Goal: Information Seeking & Learning: Check status

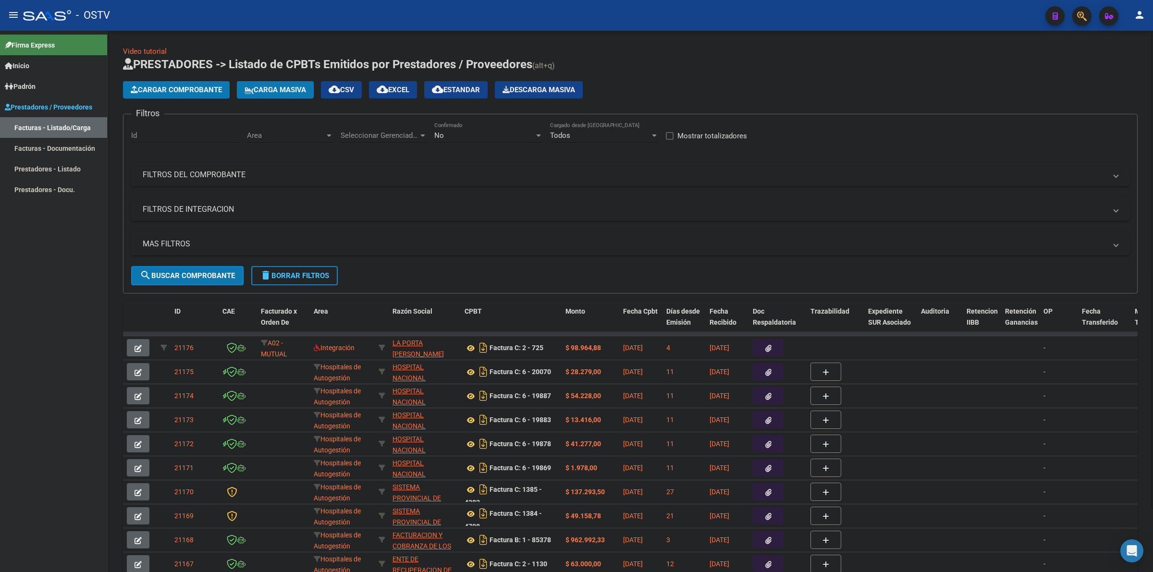
click at [675, 61] on h1 "PRESTADORES -> Listado de CPBTs Emitidos por Prestadores / Proveedores (alt+q)" at bounding box center [630, 65] width 1014 height 17
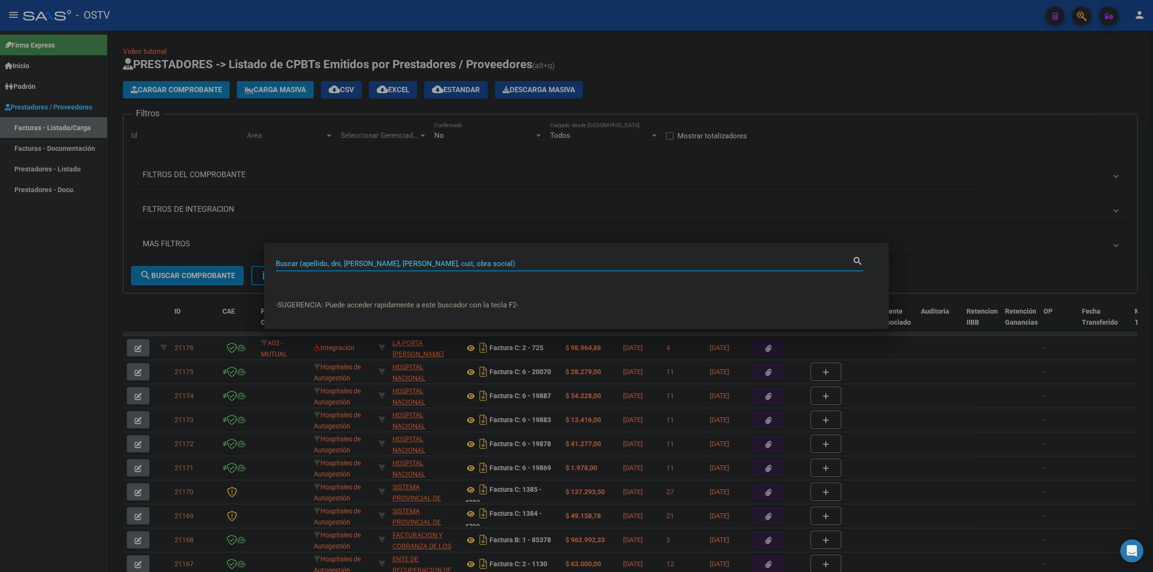
paste input "22736358"
type input "22736358"
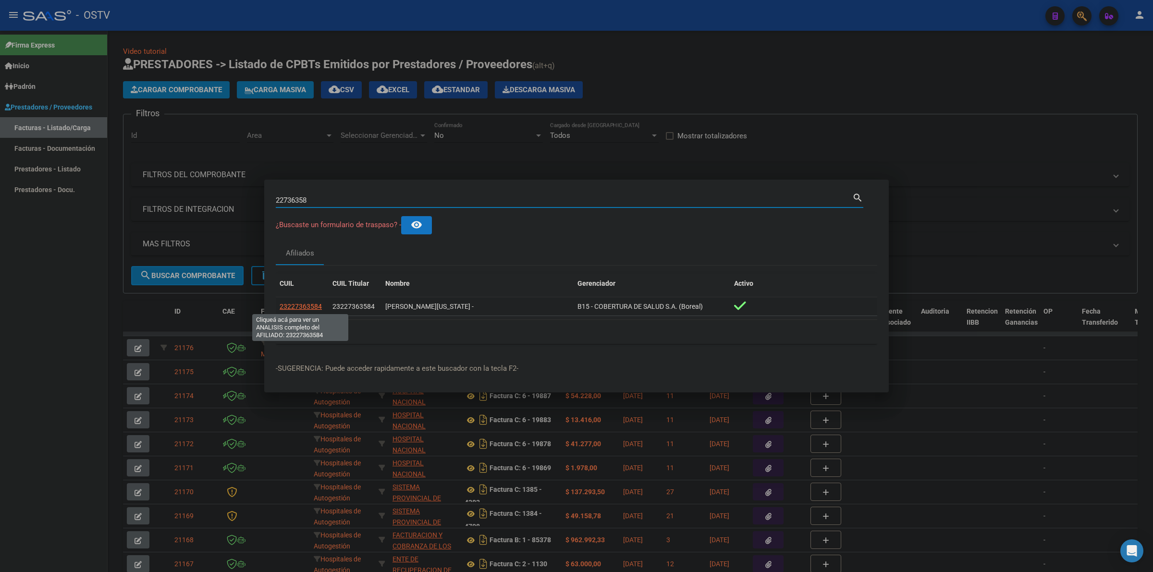
click at [309, 305] on span "23227363584" at bounding box center [300, 307] width 42 height 8
type textarea "23227363584"
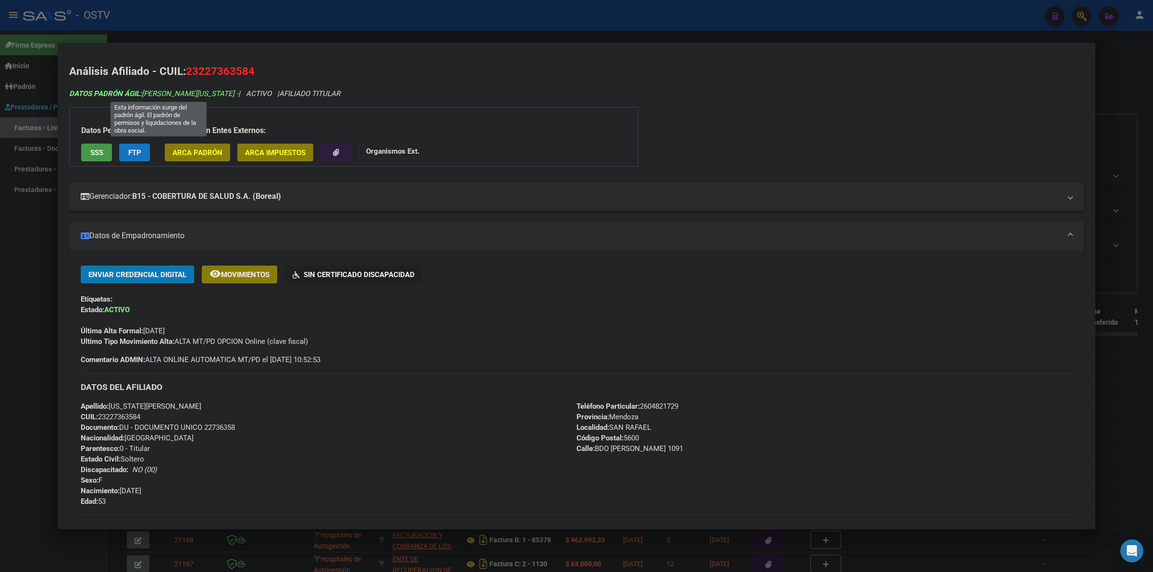
drag, startPoint x: 241, startPoint y: 93, endPoint x: 144, endPoint y: 92, distance: 97.0
click at [144, 92] on span "DATOS PADRÓN ÁGIL: [PERSON_NAME][US_STATE] -" at bounding box center [153, 93] width 169 height 9
copy span "[PERSON_NAME][US_STATE]"
click at [15, 247] on div at bounding box center [576, 286] width 1153 height 572
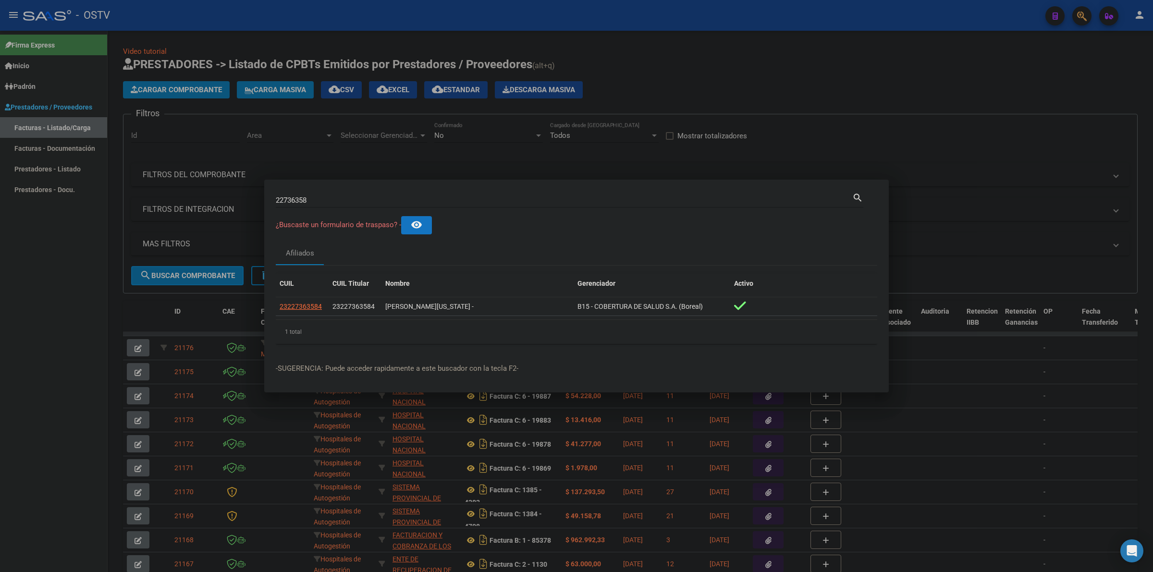
click at [556, 20] on div at bounding box center [576, 286] width 1153 height 572
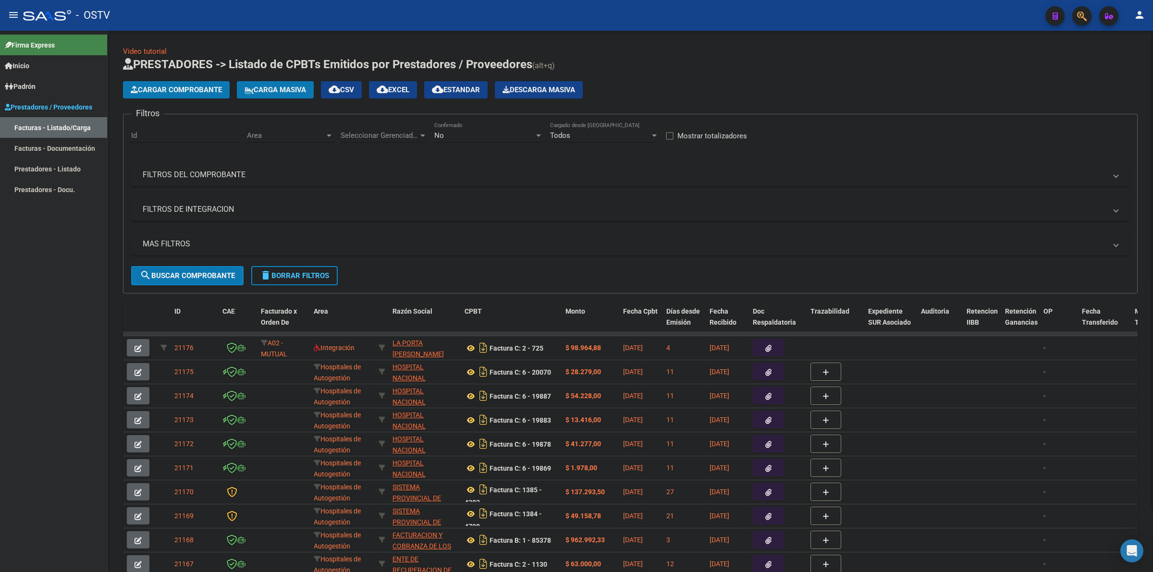
click at [690, 75] on app-list-header "PRESTADORES -> Listado de CPBTs Emitidos por Prestadores / Proveedores (alt+q) …" at bounding box center [630, 175] width 1014 height 237
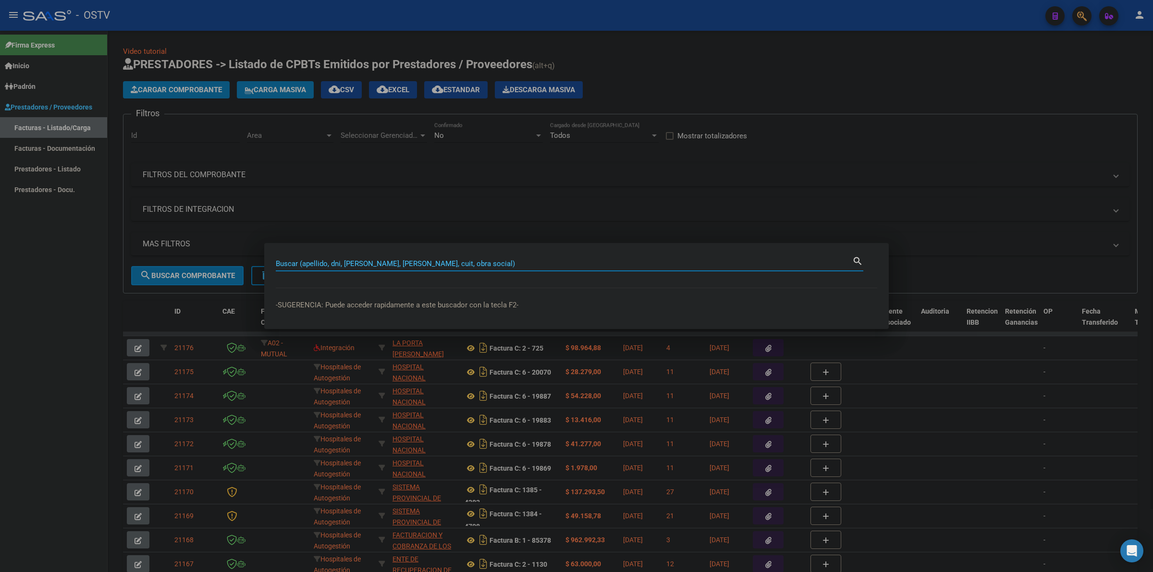
paste input "93081216"
type input "93081216"
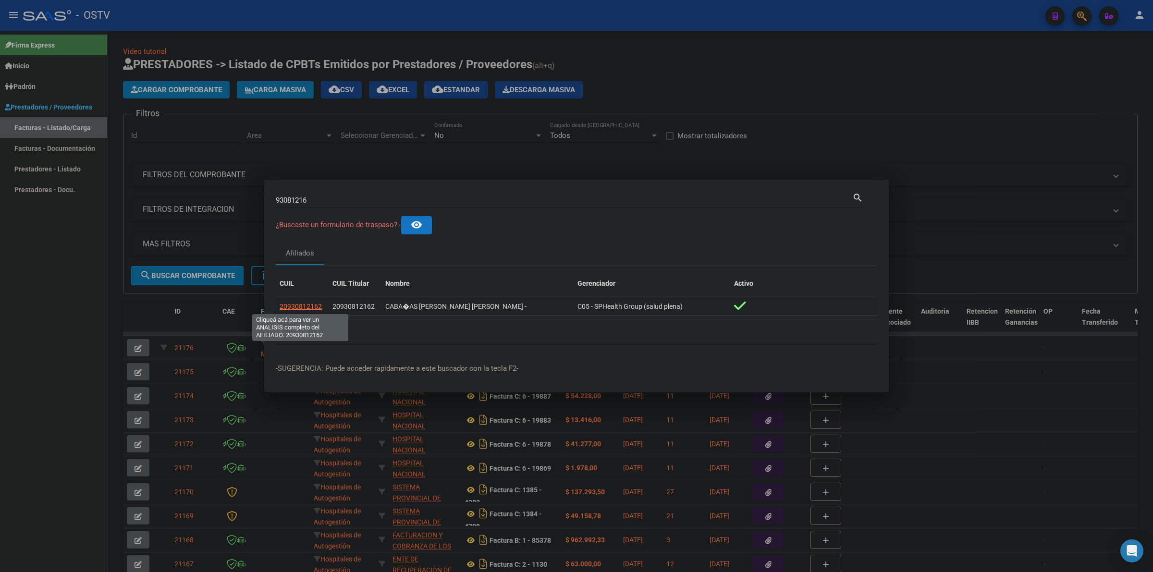
click at [307, 308] on span "20930812162" at bounding box center [300, 307] width 42 height 8
type textarea "20930812162"
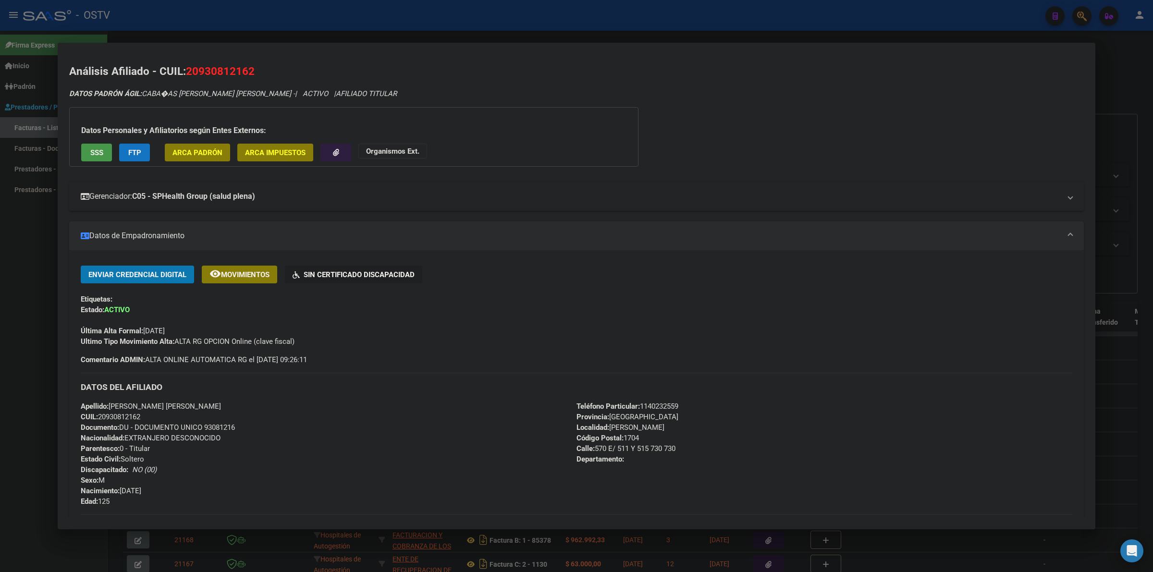
click at [371, 201] on mat-panel-title "Gerenciador: C05 - SPHealth Group (salud plena)" at bounding box center [571, 197] width 980 height 12
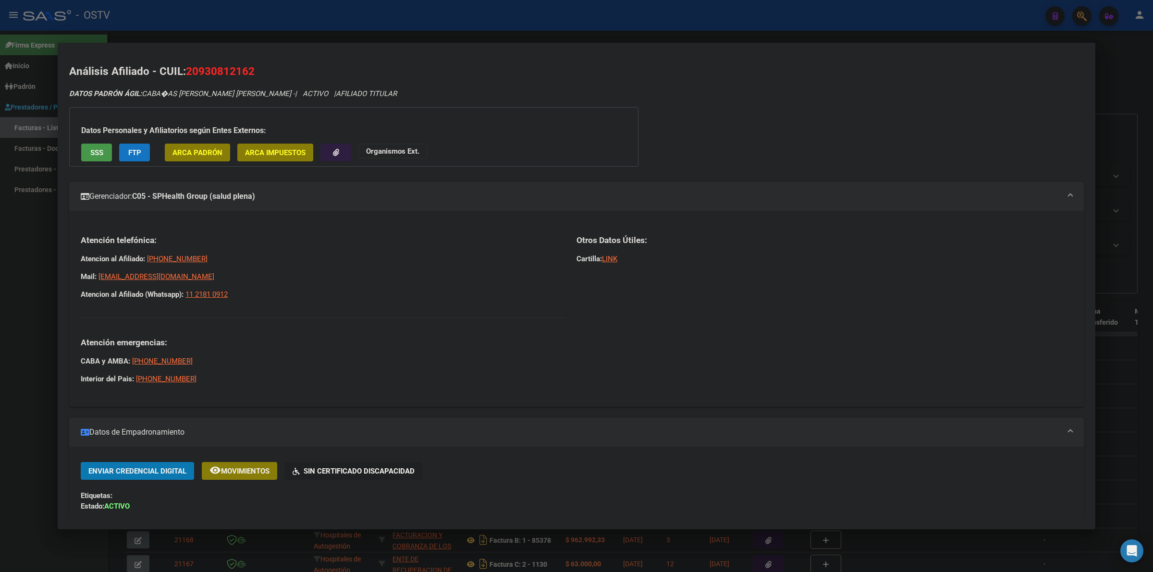
click at [394, 197] on mat-panel-title "Gerenciador: C05 - SPHealth Group (salud plena)" at bounding box center [571, 197] width 980 height 12
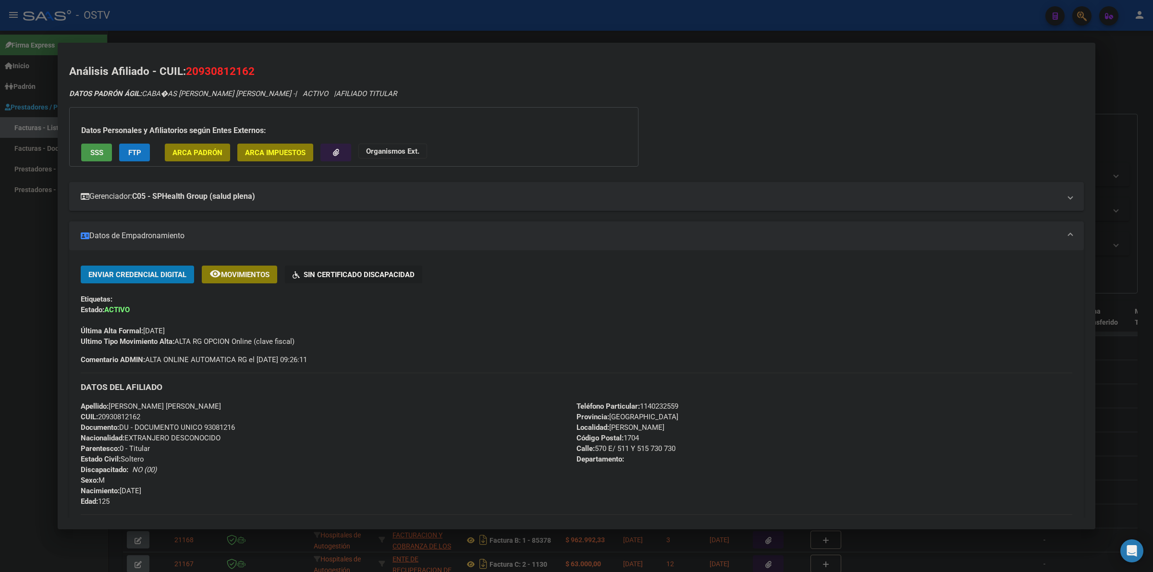
click at [386, 351] on div "Enviar Credencial Digital remove_red_eye Movimientos Sin Certificado Discapacid…" at bounding box center [576, 315] width 991 height 99
click at [397, 197] on mat-panel-title "Gerenciador: C05 - SPHealth Group (salud plena)" at bounding box center [571, 197] width 980 height 12
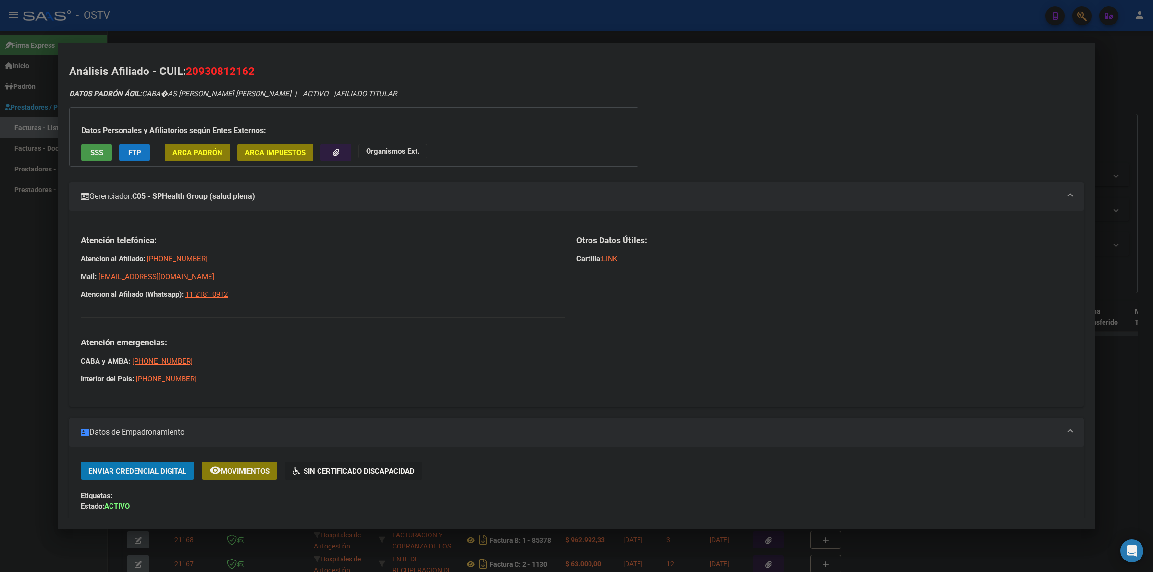
click at [394, 195] on mat-panel-title "Gerenciador: C05 - SPHealth Group (salud plena)" at bounding box center [571, 197] width 980 height 12
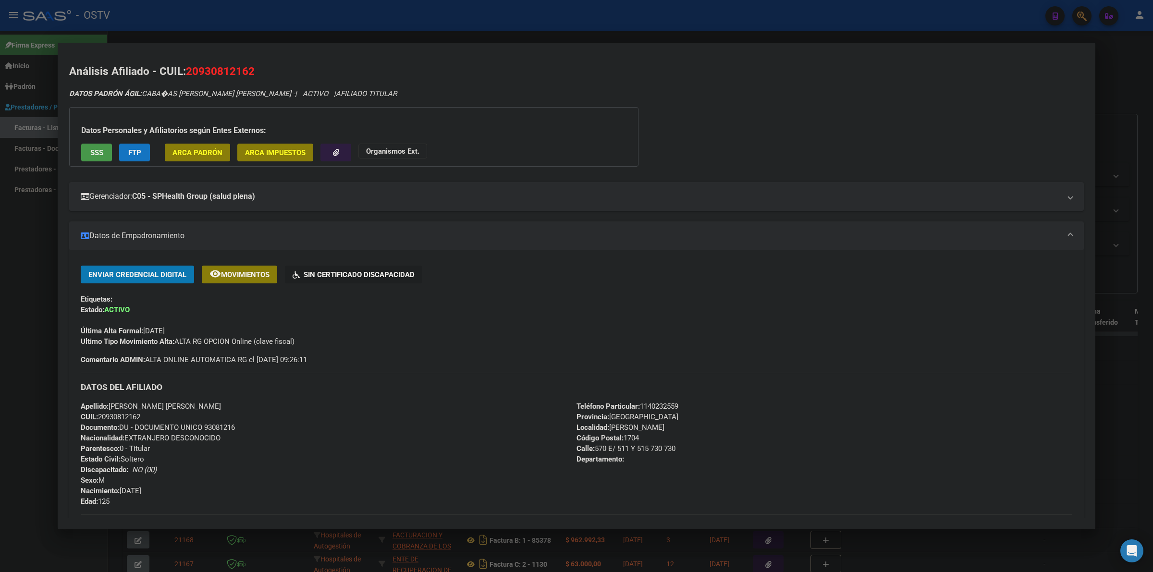
click at [440, 406] on div "Apellido: [PERSON_NAME] [PERSON_NAME] CUIL: 20930812162 Documento: DU - DOCUMEN…" at bounding box center [329, 454] width 496 height 106
drag, startPoint x: 185, startPoint y: 327, endPoint x: 130, endPoint y: 329, distance: 55.3
click at [130, 329] on div "Última Alta Formal: [DATE]" at bounding box center [576, 325] width 991 height 21
click at [110, 333] on strong "Última Alta Formal:" at bounding box center [112, 331] width 62 height 9
drag, startPoint x: 146, startPoint y: 330, endPoint x: 174, endPoint y: 333, distance: 27.5
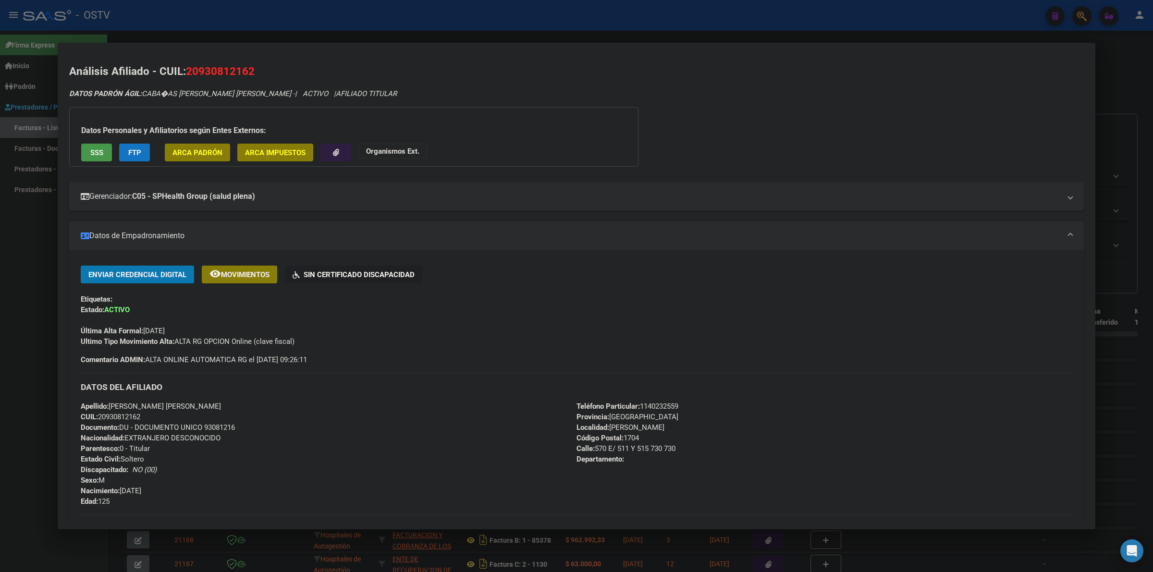
click at [165, 333] on span "Última Alta Formal: [DATE]" at bounding box center [123, 331] width 84 height 9
click at [199, 328] on div "Última Alta Formal: [DATE]" at bounding box center [576, 325] width 991 height 21
drag, startPoint x: 158, startPoint y: 329, endPoint x: 177, endPoint y: 358, distance: 34.2
click at [154, 330] on div "Última Alta Formal: [DATE]" at bounding box center [576, 325] width 991 height 21
drag, startPoint x: 311, startPoint y: 354, endPoint x: 315, endPoint y: 344, distance: 10.3
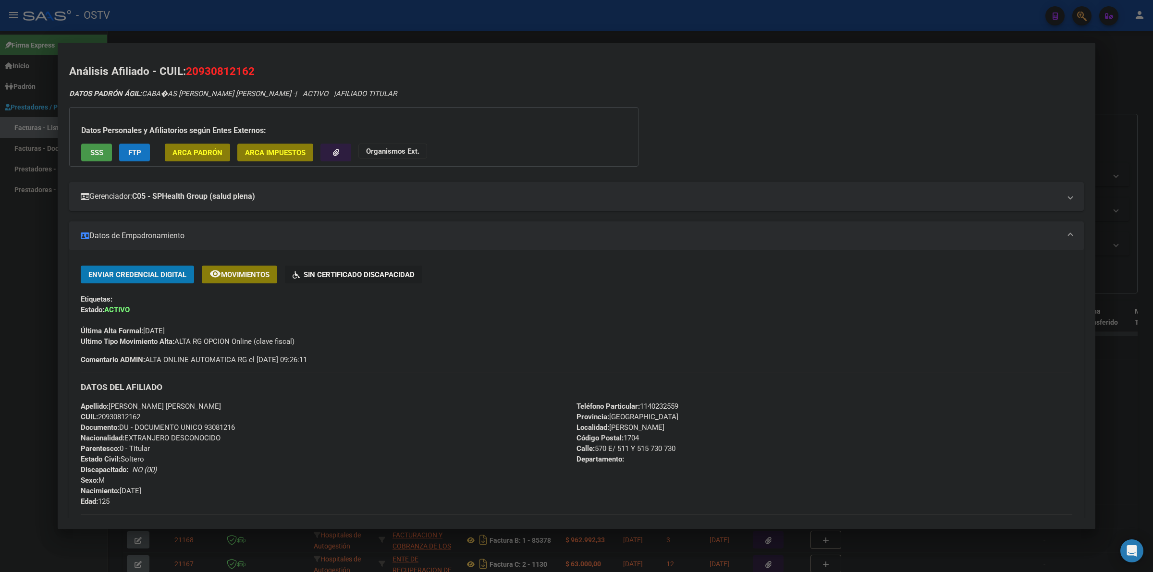
click at [311, 353] on div "Enviar Credencial Digital remove_red_eye Movimientos Sin Certificado Discapacid…" at bounding box center [576, 315] width 991 height 99
click at [319, 338] on div "Ultimo Tipo Movimiento Alta: ALTA RG OPCION Online (clave fiscal)" at bounding box center [576, 341] width 991 height 11
click at [307, 419] on div "Apellido: [PERSON_NAME] [PERSON_NAME] CUIL: 20930812162 Documento: DU - DOCUMEN…" at bounding box center [329, 454] width 496 height 106
click at [287, 409] on div "Apellido: [PERSON_NAME] [PERSON_NAME] CUIL: 20930812162 Documento: DU - DOCUMEN…" at bounding box center [329, 454] width 496 height 106
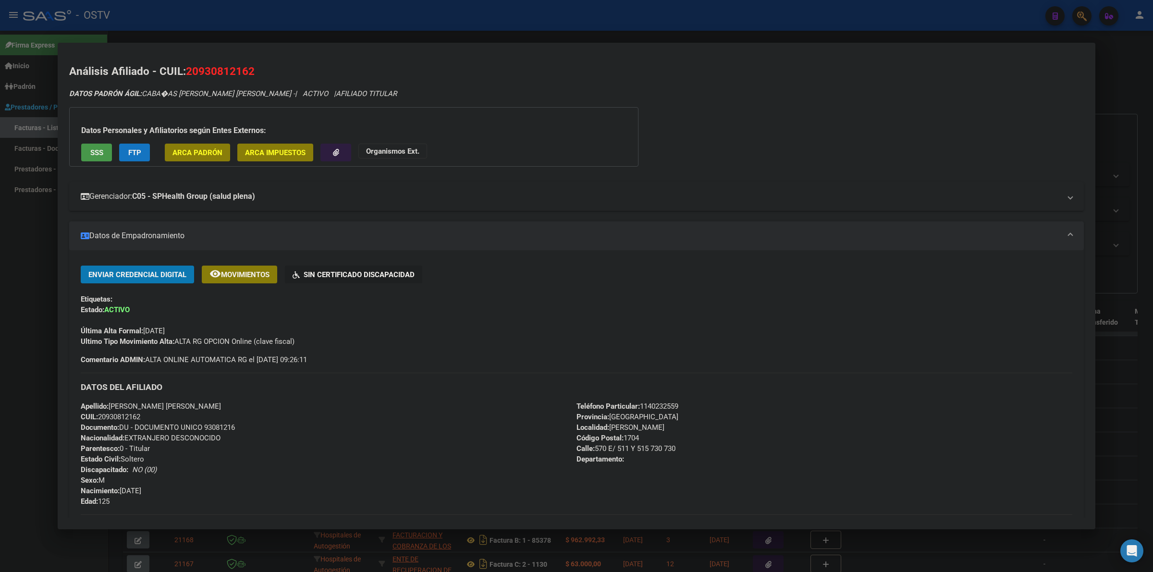
click at [307, 203] on mat-expansion-panel-header "Gerenciador: C05 - SPHealth Group (salud plena)" at bounding box center [576, 196] width 1014 height 29
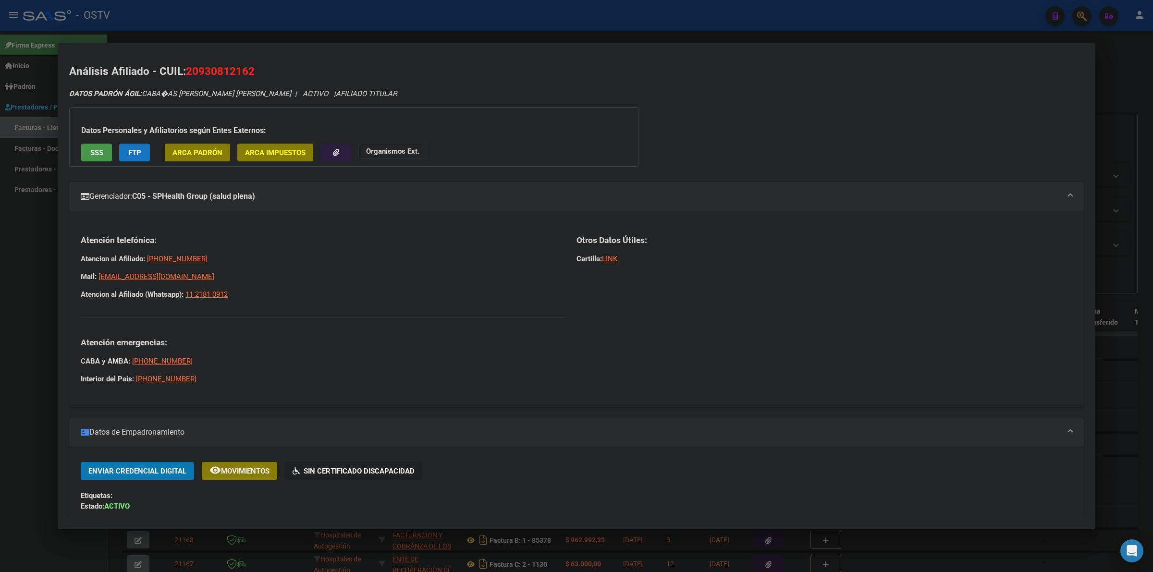
click at [346, 289] on p "Atencion al Afiliado (Whatsapp): [PHONE_NUMBER]" at bounding box center [323, 294] width 484 height 11
click at [406, 373] on div "Atención telefónica: Atencion al Afiliado: [PHONE_NUMBER] Mail: [EMAIL_ADDRESS]…" at bounding box center [323, 310] width 484 height 150
click at [25, 328] on div at bounding box center [576, 286] width 1153 height 572
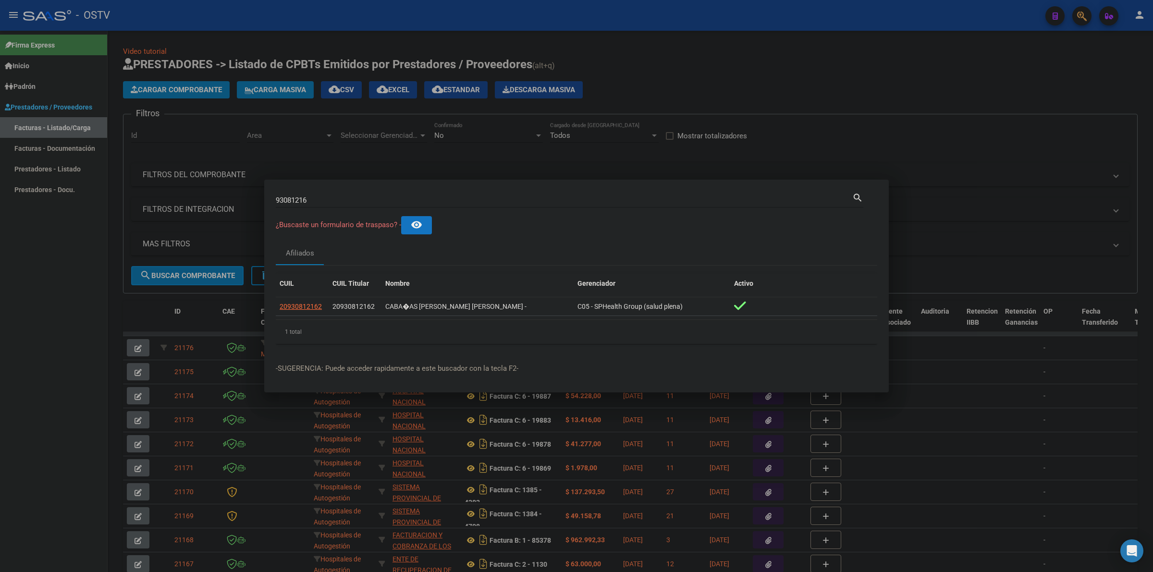
click at [791, 58] on div at bounding box center [576, 286] width 1153 height 572
